Goal: Information Seeking & Learning: Learn about a topic

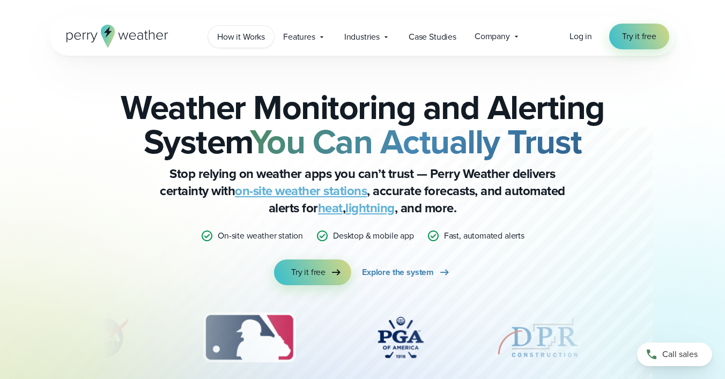
click at [250, 39] on span "How it Works" at bounding box center [241, 37] width 48 height 13
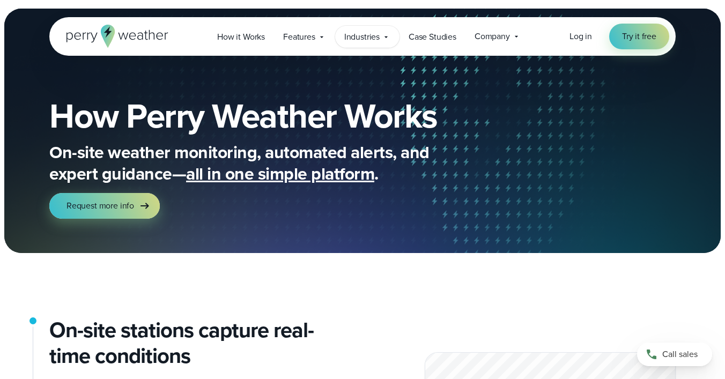
click at [370, 37] on span "Industries" at bounding box center [361, 37] width 35 height 13
